Goal: Find specific fact: Find specific fact

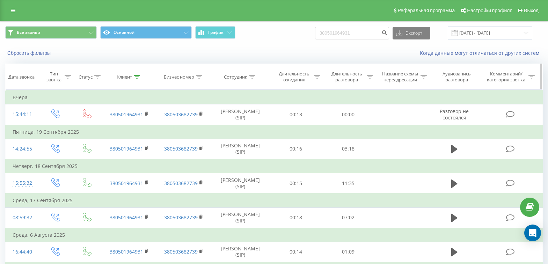
drag, startPoint x: 137, startPoint y: 76, endPoint x: 143, endPoint y: 87, distance: 12.5
click at [137, 76] on icon at bounding box center [137, 76] width 6 height 3
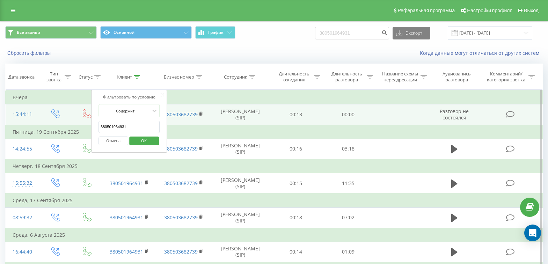
drag, startPoint x: 142, startPoint y: 126, endPoint x: 59, endPoint y: 117, distance: 82.9
click at [62, 119] on table "Фильтровать по условию Равно Введите значение Отмена OK Фильтровать по условию …" at bounding box center [273, 193] width 537 height 207
paste input "380957427751"
type input "380957427751"
click button "OK" at bounding box center [144, 141] width 30 height 9
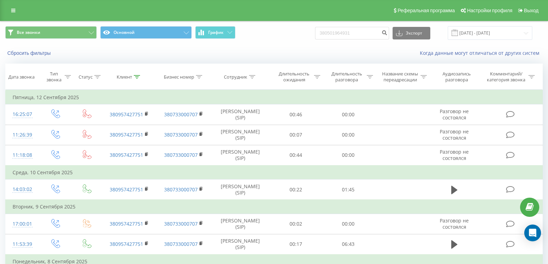
scroll to position [62, 0]
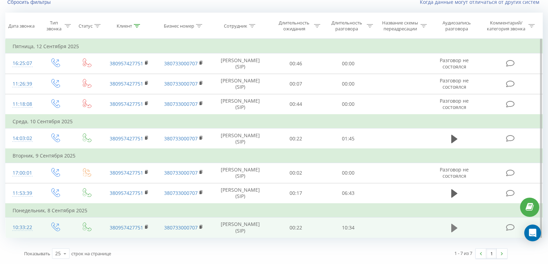
click at [453, 227] on icon at bounding box center [454, 227] width 6 height 8
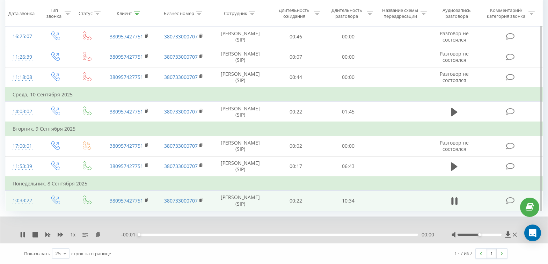
scroll to position [89, 0]
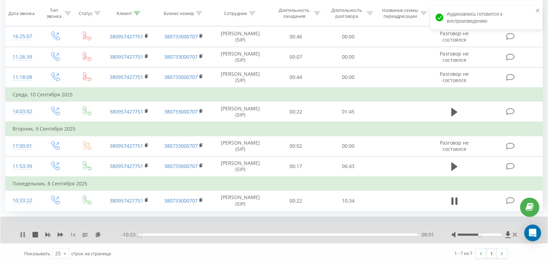
click at [21, 236] on icon at bounding box center [21, 235] width 1 height 6
click at [99, 235] on icon at bounding box center [98, 234] width 6 height 5
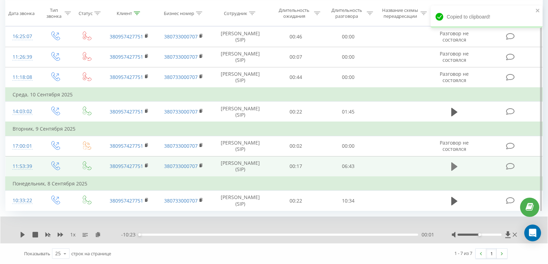
click at [453, 164] on icon at bounding box center [454, 166] width 6 height 8
click at [23, 234] on icon at bounding box center [23, 235] width 6 height 6
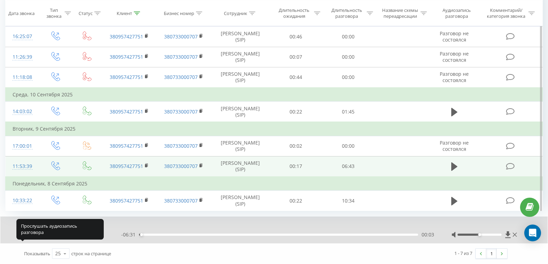
click at [23, 234] on icon at bounding box center [23, 235] width 4 height 6
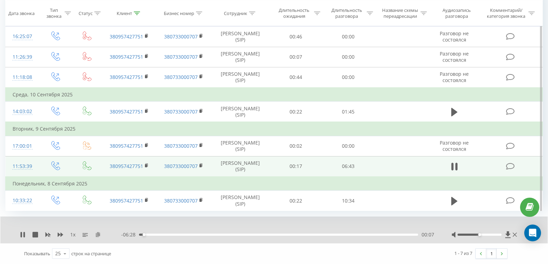
click at [99, 234] on icon at bounding box center [98, 234] width 6 height 5
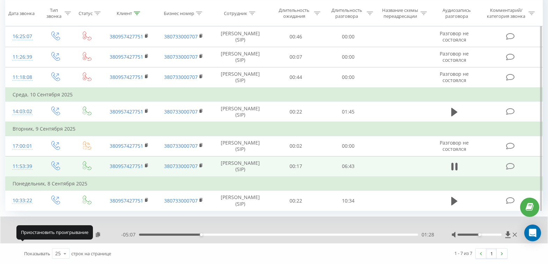
click at [22, 234] on icon at bounding box center [21, 235] width 1 height 6
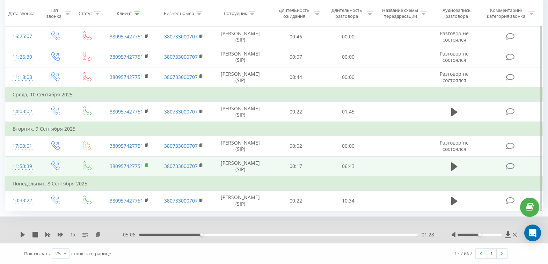
click at [147, 165] on rect at bounding box center [146, 165] width 2 height 3
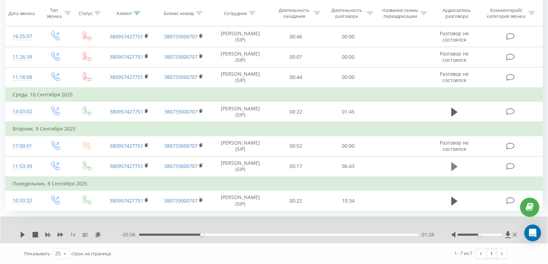
click at [452, 167] on icon at bounding box center [454, 166] width 6 height 8
click at [97, 233] on icon at bounding box center [98, 234] width 6 height 5
click at [23, 234] on icon at bounding box center [23, 235] width 6 height 6
